Goal: Information Seeking & Learning: Understand process/instructions

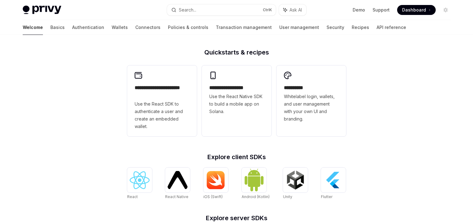
scroll to position [146, 0]
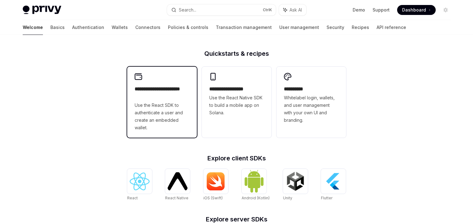
click at [159, 112] on span "Use the React SDK to authenticate a user and create an embedded wallet." at bounding box center [162, 116] width 55 height 30
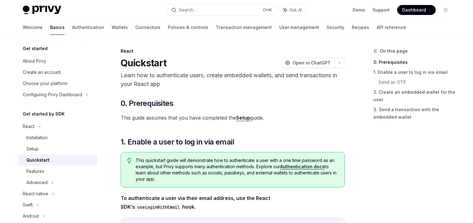
type textarea "*"
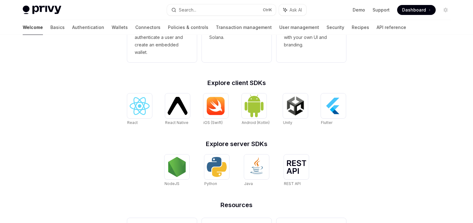
scroll to position [212, 0]
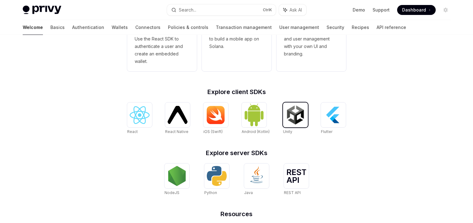
click at [298, 107] on img at bounding box center [296, 115] width 20 height 20
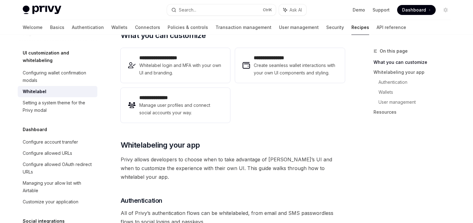
scroll to position [119, 0]
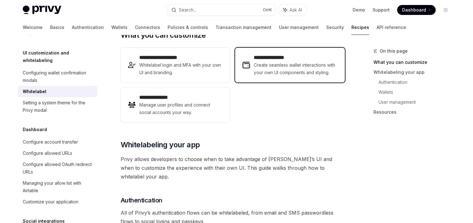
click at [306, 75] on span "Create seamless wallet interactions with your own UI components and styling." at bounding box center [295, 68] width 83 height 15
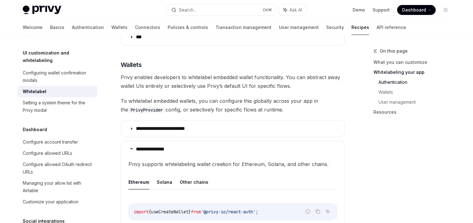
scroll to position [537, 0]
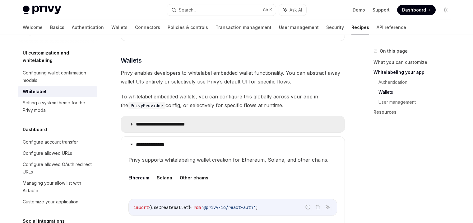
click at [295, 116] on summary "**********" at bounding box center [233, 124] width 224 height 16
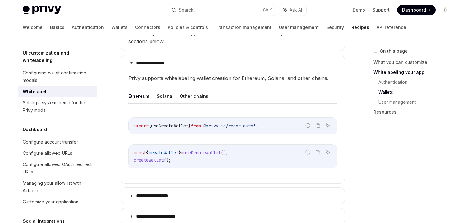
scroll to position [771, 0]
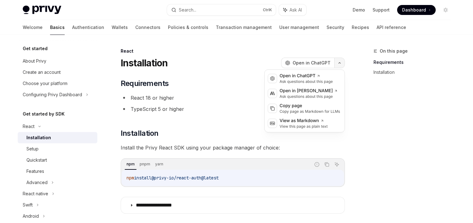
click at [341, 63] on icon "button" at bounding box center [339, 63] width 7 height 2
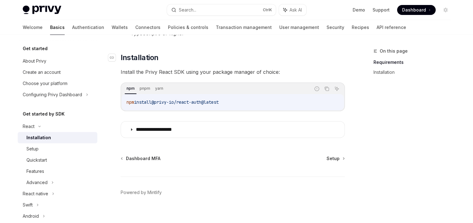
scroll to position [77, 0]
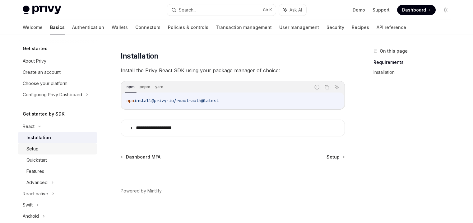
click at [56, 151] on div "Setup" at bounding box center [59, 148] width 67 height 7
type textarea "*"
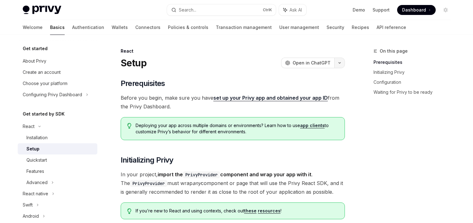
click at [342, 64] on button "button" at bounding box center [340, 63] width 11 height 11
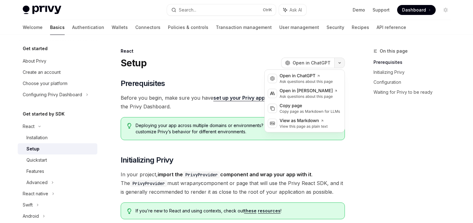
click at [342, 64] on button "button" at bounding box center [340, 63] width 11 height 11
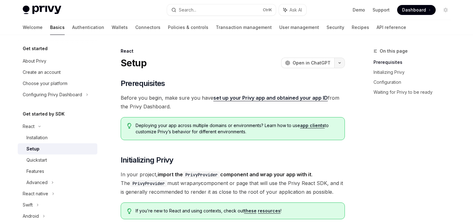
click at [342, 64] on button "button" at bounding box center [340, 63] width 11 height 11
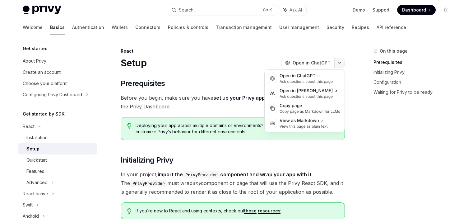
click at [342, 64] on button "button" at bounding box center [340, 63] width 11 height 11
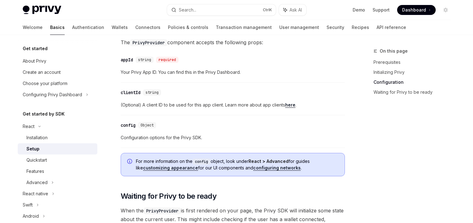
scroll to position [441, 0]
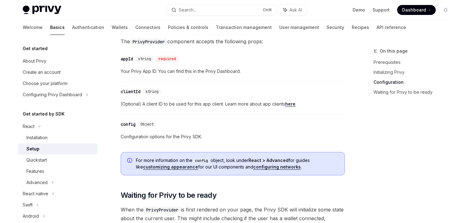
click at [353, 89] on div "On this page Prerequisites Initializing Privy Configuration Waiting for Privy t…" at bounding box center [237, 112] width 438 height 1037
click at [226, 6] on button "Search... Ctrl K" at bounding box center [221, 9] width 109 height 11
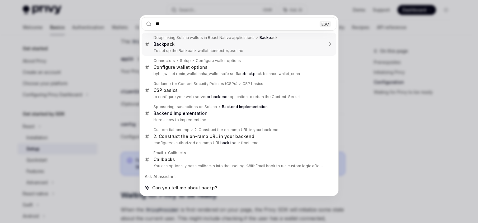
type input "*"
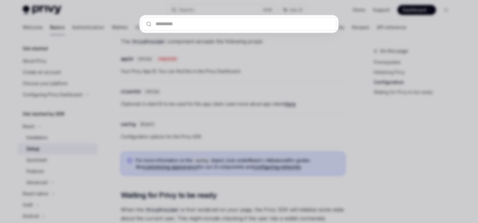
click at [272, 100] on div at bounding box center [239, 111] width 478 height 223
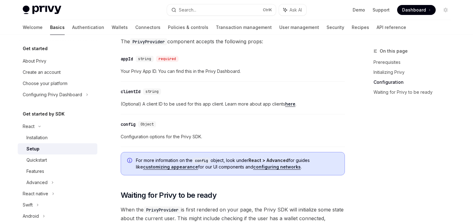
click at [295, 75] on div "​ appId string required Your Privy App ID. You can find this in the Privy Dashb…" at bounding box center [233, 67] width 224 height 30
